Goal: Navigation & Orientation: Understand site structure

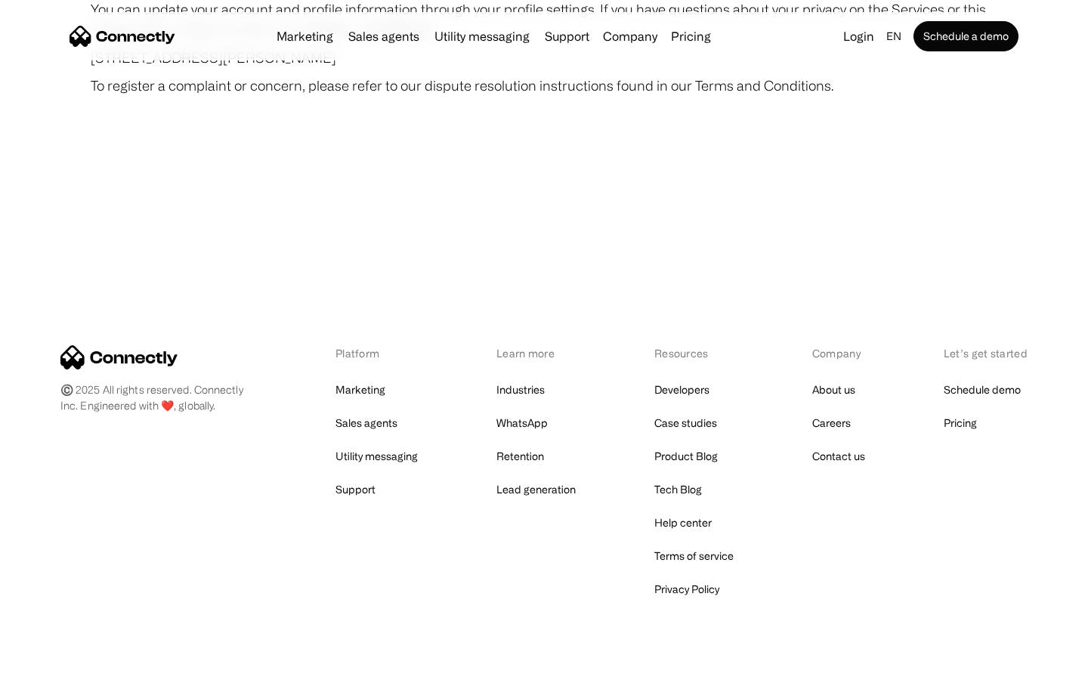
scroll to position [8796, 0]
